Goal: Information Seeking & Learning: Learn about a topic

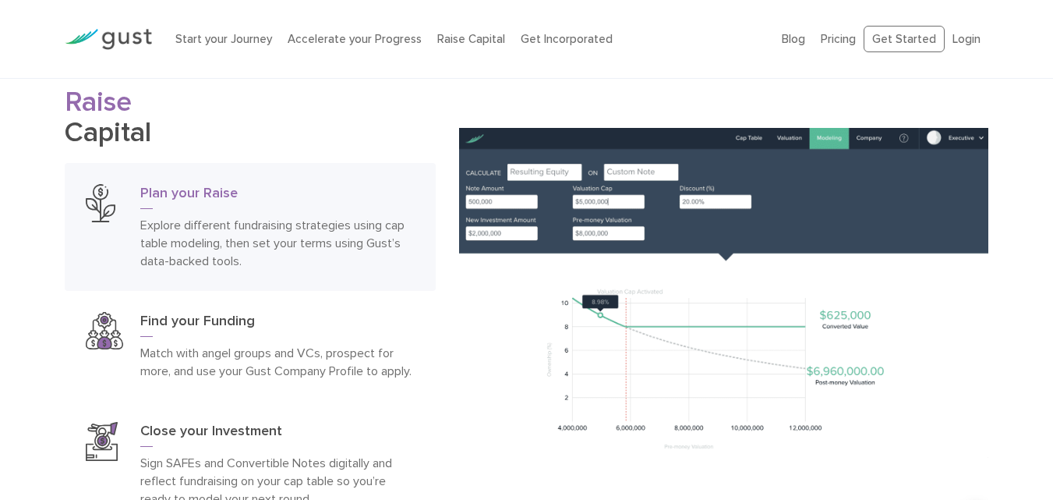
scroll to position [2182, 0]
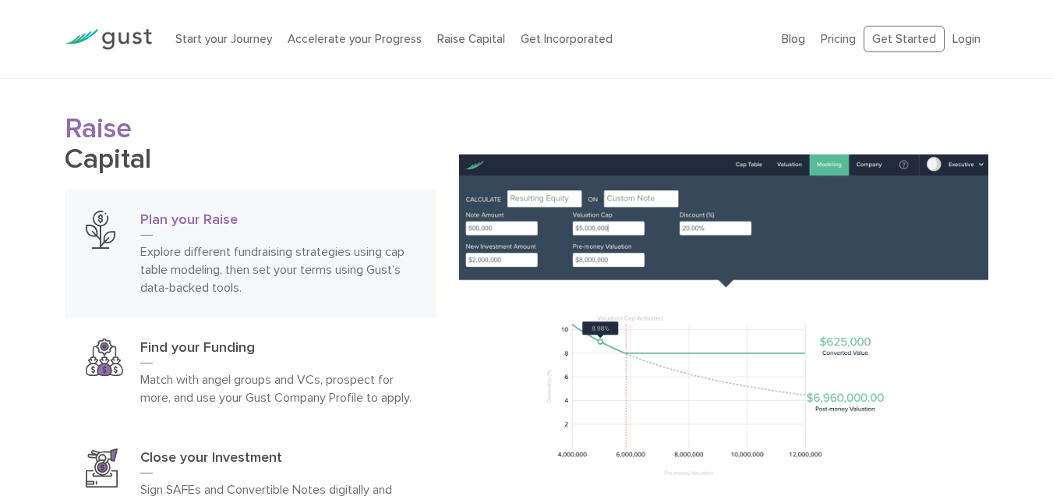
click at [201, 215] on h3 "Plan your Raise" at bounding box center [277, 222] width 275 height 25
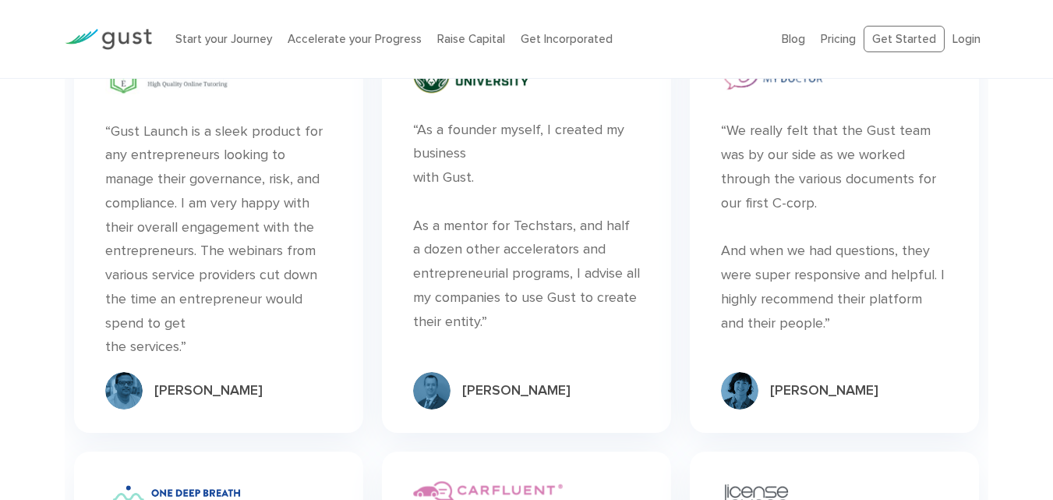
scroll to position [4208, 0]
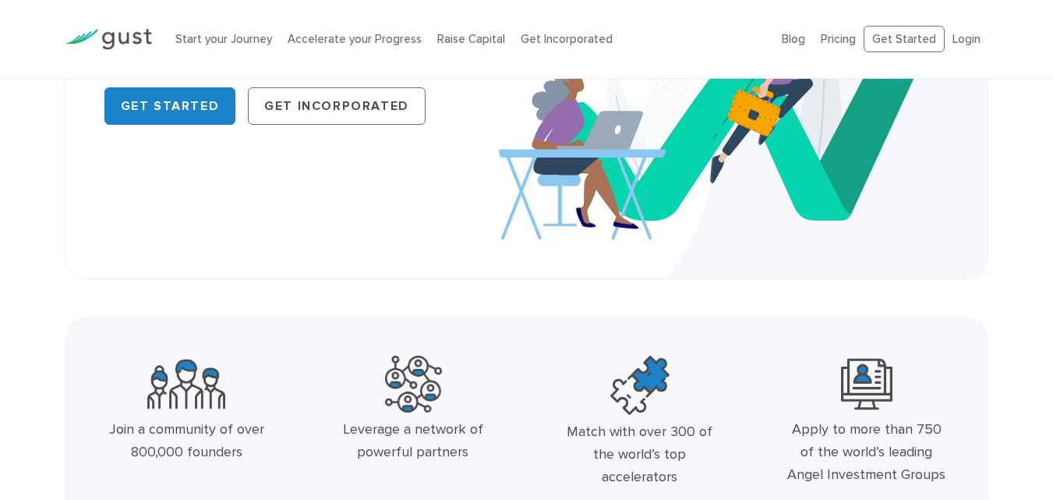
scroll to position [234, 0]
click at [842, 36] on link "Pricing" at bounding box center [838, 39] width 35 height 14
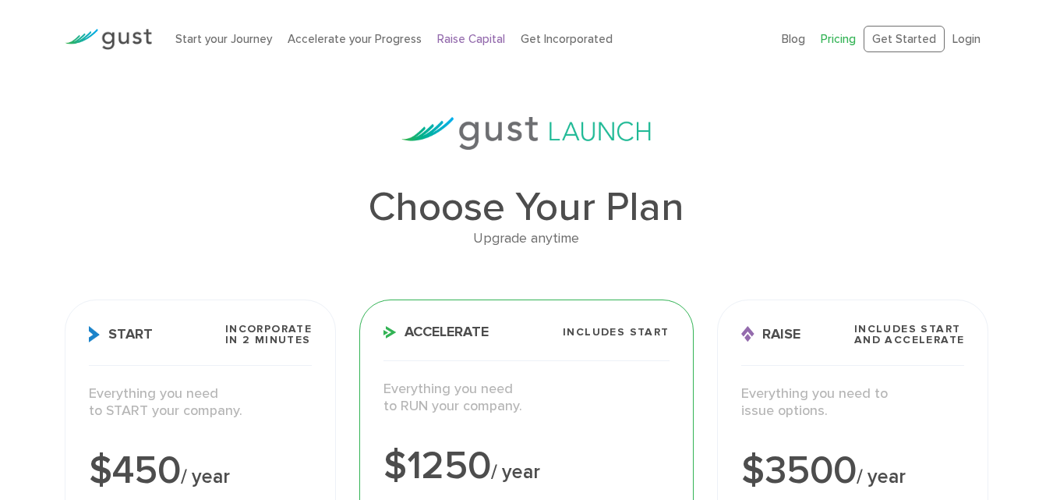
click at [478, 37] on link "Raise Capital" at bounding box center [471, 39] width 68 height 14
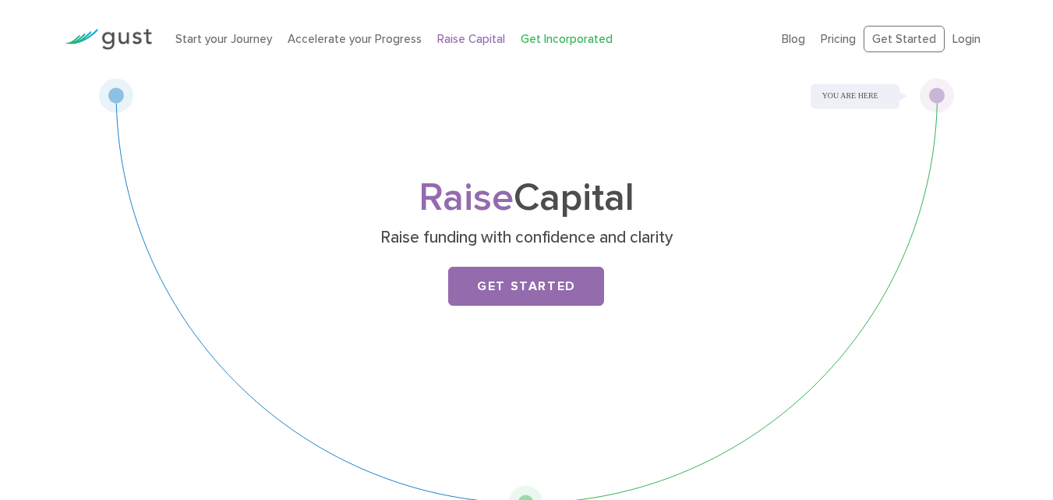
click at [563, 38] on link "Get Incorporated" at bounding box center [567, 39] width 92 height 14
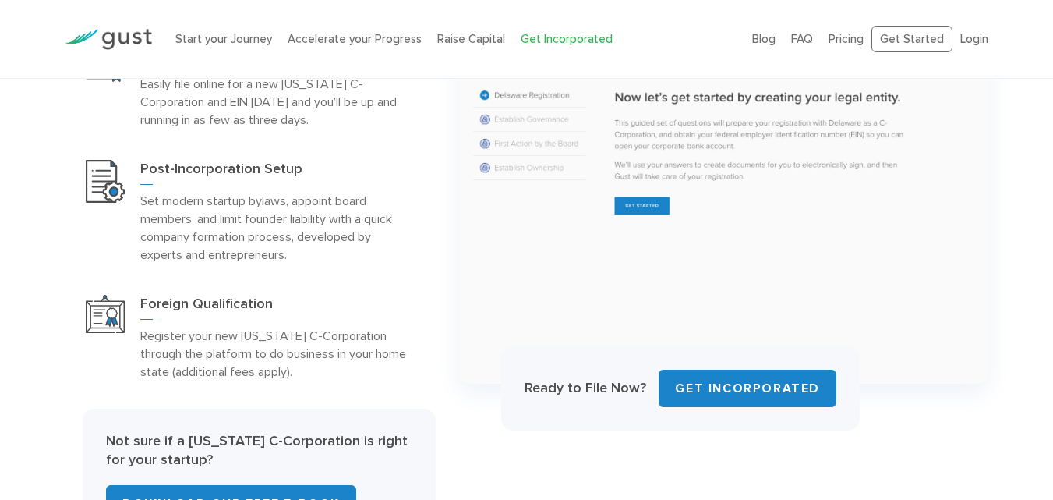
scroll to position [779, 0]
